Goal: Check status

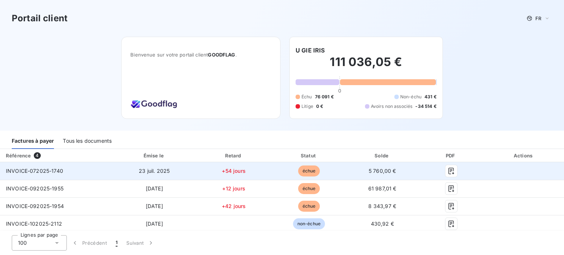
scroll to position [1, 0]
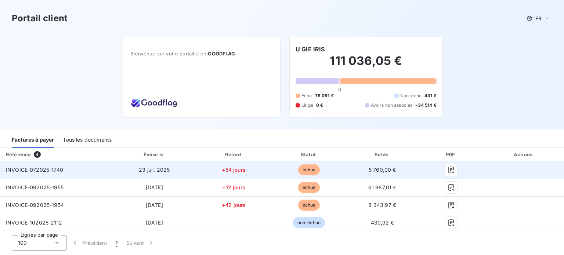
click at [32, 171] on span "INVOICE-072025-1740" at bounding box center [34, 170] width 57 height 6
click at [448, 171] on icon "button" at bounding box center [451, 169] width 7 height 7
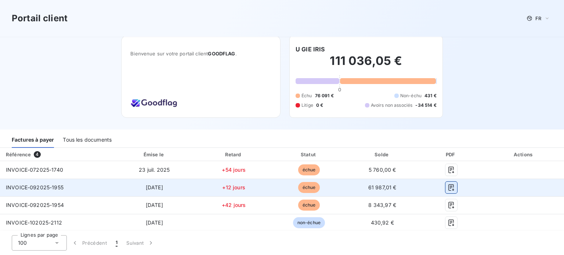
click at [450, 186] on button "button" at bounding box center [451, 188] width 12 height 12
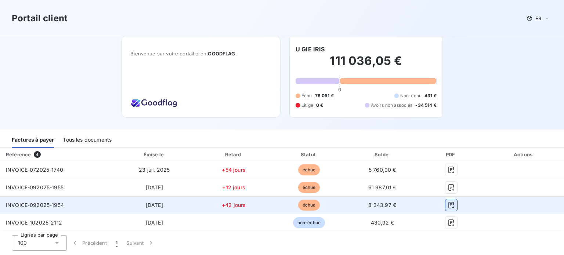
click at [448, 207] on icon "button" at bounding box center [451, 205] width 7 height 7
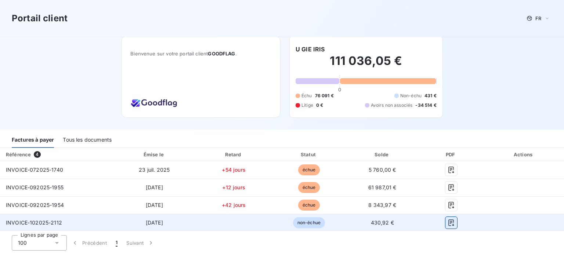
click at [448, 221] on icon "button" at bounding box center [451, 222] width 7 height 7
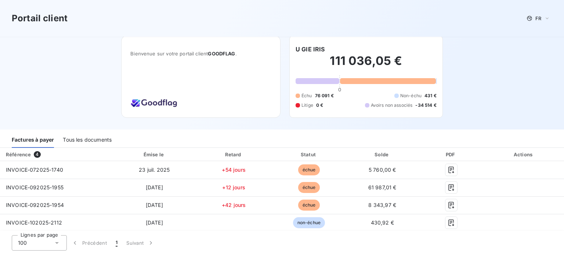
drag, startPoint x: 310, startPoint y: 149, endPoint x: 0, endPoint y: -44, distance: 365.2
click at [0, 0] on html "Portail client FR Bienvenue sur votre portail client GOODFLAG . U GIE IRIS 111 …" at bounding box center [282, 127] width 564 height 255
